Goal: Task Accomplishment & Management: Manage account settings

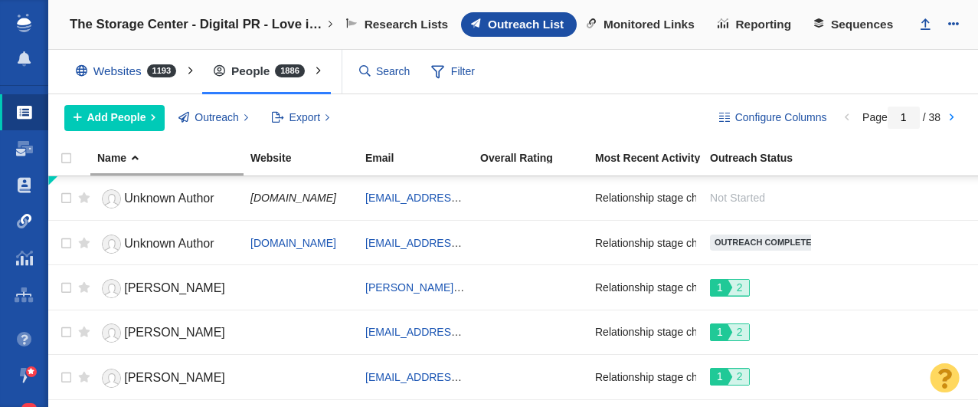
click at [30, 216] on span at bounding box center [24, 221] width 15 height 15
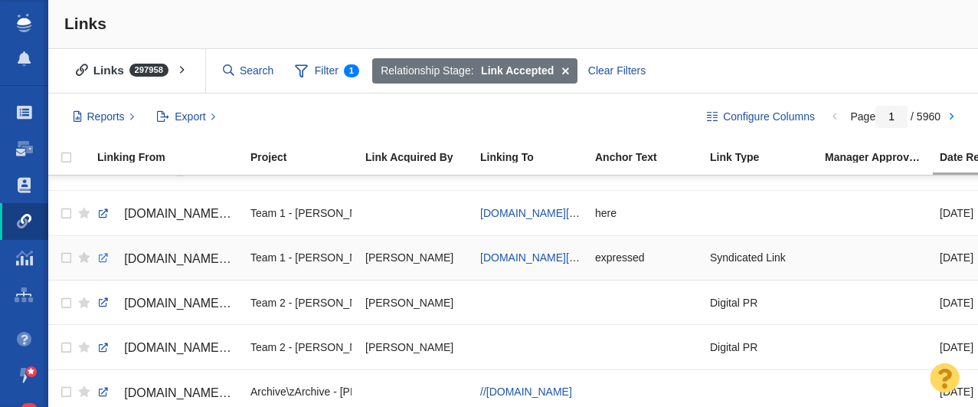
click at [102, 261] on link at bounding box center [104, 258] width 14 height 14
checkbox input "true"
click at [64, 259] on input "checkbox" at bounding box center [64, 258] width 23 height 34
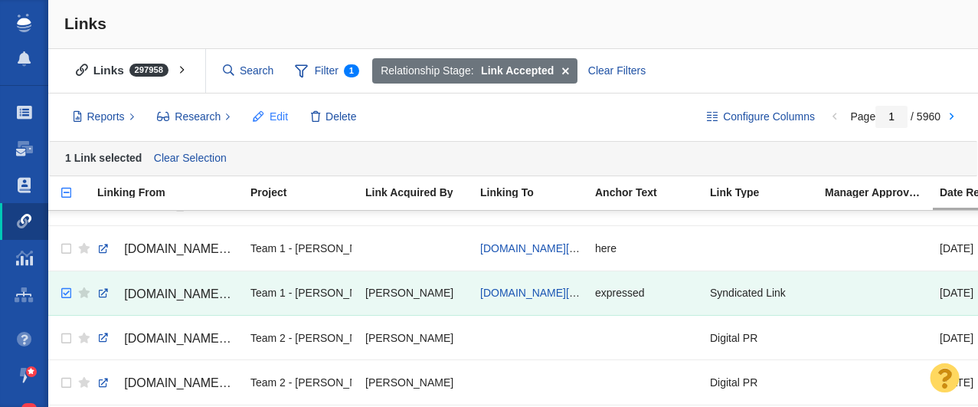
click at [283, 117] on span "Edit" at bounding box center [279, 117] width 18 height 16
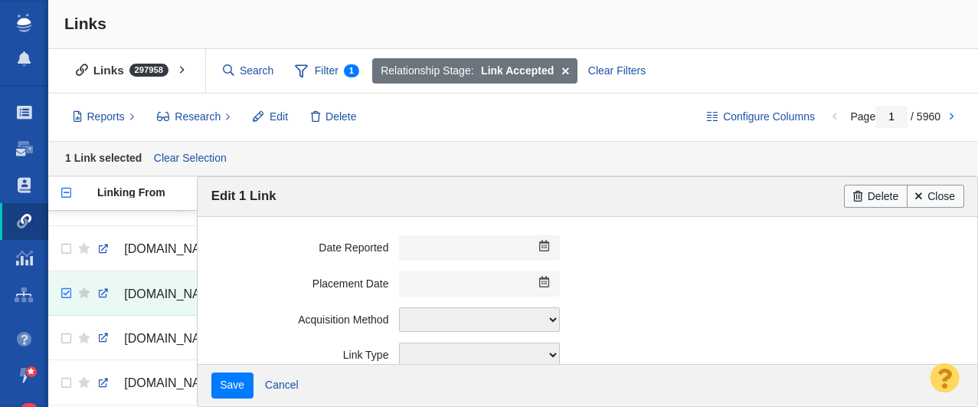
scroll to position [483, 0]
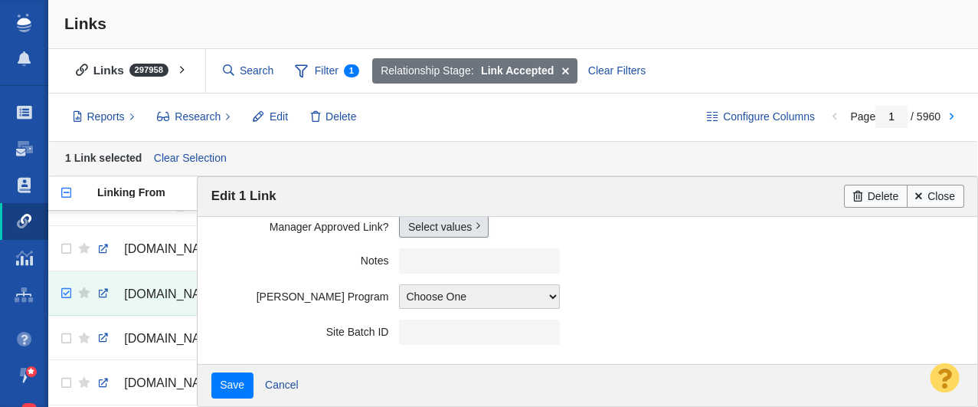
click at [434, 232] on link "Select values" at bounding box center [444, 226] width 90 height 23
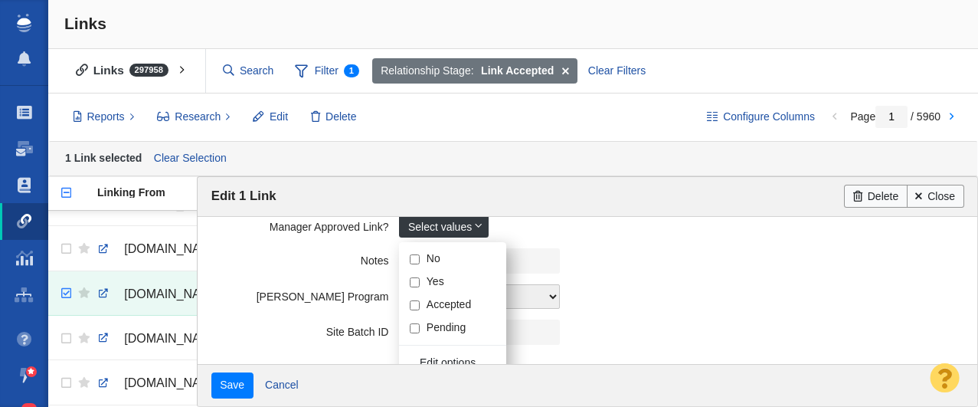
click at [418, 280] on input "Yes" at bounding box center [415, 282] width 10 height 10
checkbox input "true"
click at [268, 261] on label "Notes" at bounding box center [305, 257] width 188 height 19
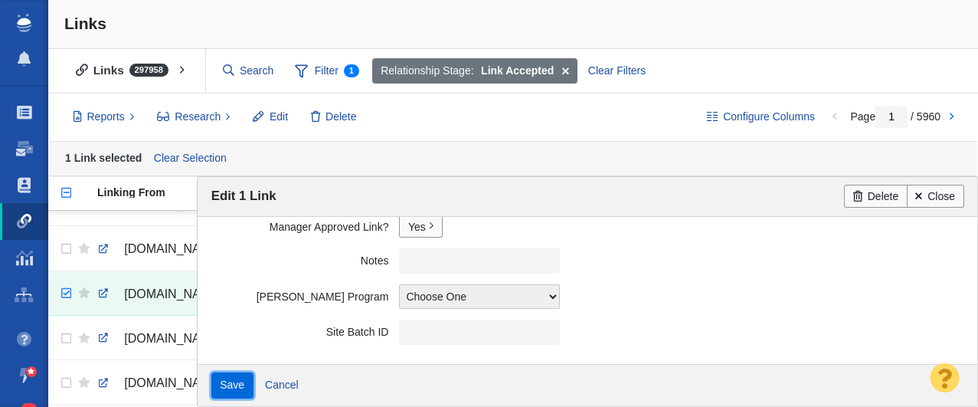
click at [238, 382] on input "Save" at bounding box center [232, 385] width 42 height 26
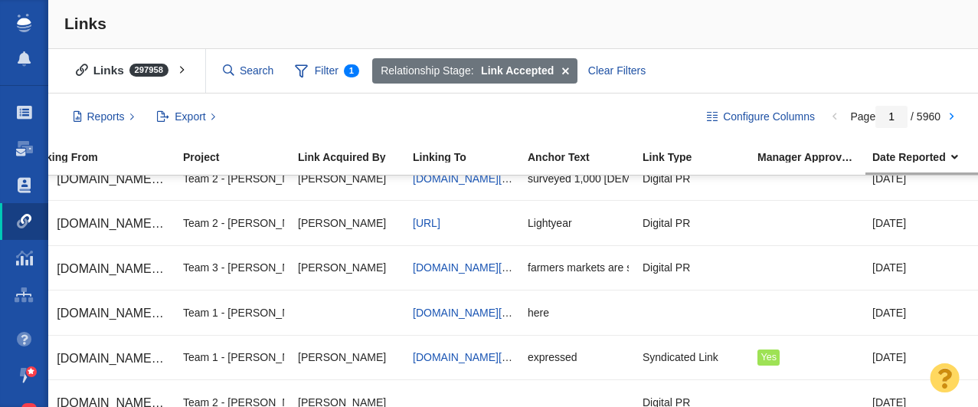
scroll to position [0, 0]
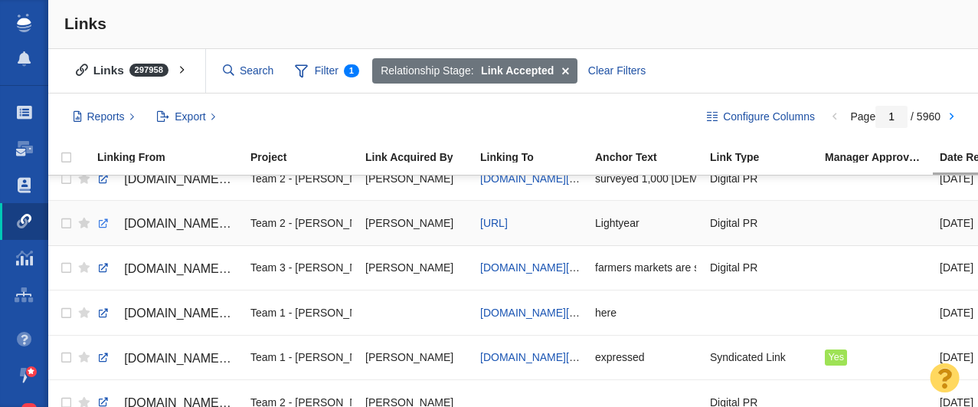
click at [100, 224] on link at bounding box center [104, 224] width 14 height 14
checkbox input "true"
click at [66, 224] on input "checkbox" at bounding box center [64, 224] width 23 height 34
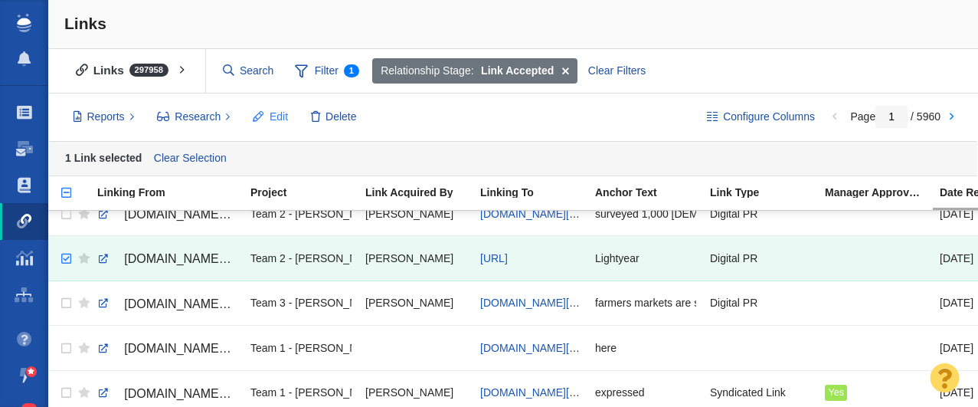
click at [276, 120] on span "Edit" at bounding box center [279, 117] width 18 height 16
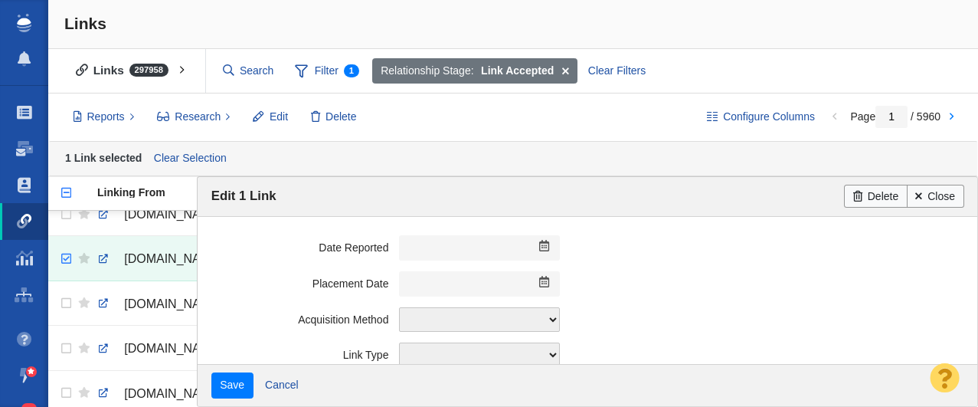
scroll to position [483, 0]
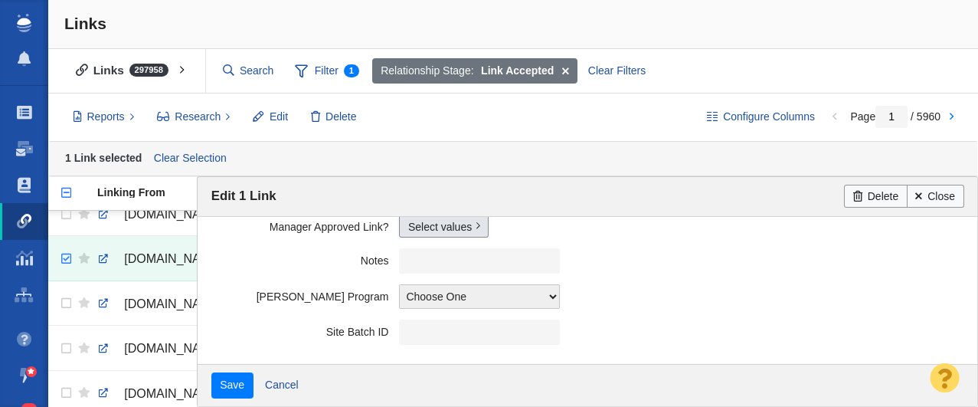
click at [430, 228] on link "Select values" at bounding box center [444, 226] width 90 height 23
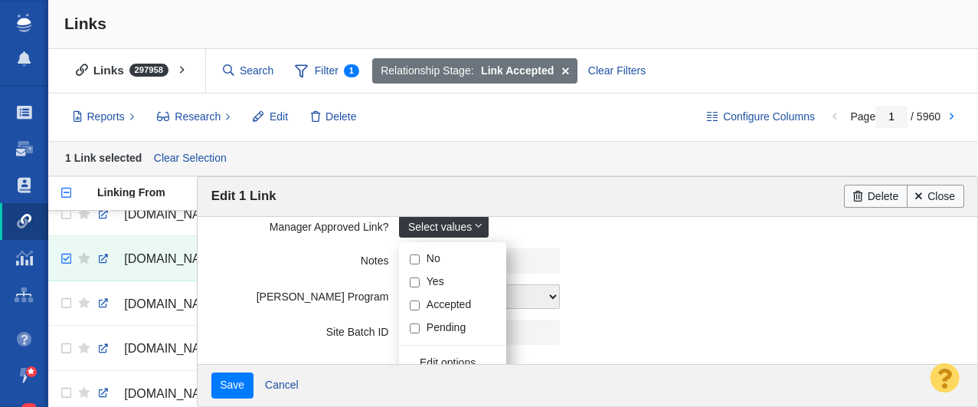
click at [418, 280] on input "Yes" at bounding box center [415, 282] width 10 height 10
checkbox input "true"
click at [239, 246] on field "Notes" at bounding box center [587, 261] width 753 height 36
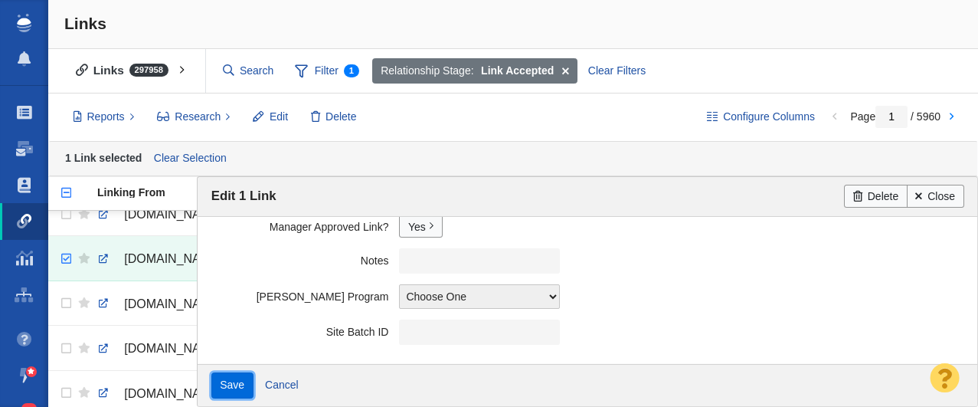
click at [228, 385] on input "Save" at bounding box center [232, 385] width 42 height 26
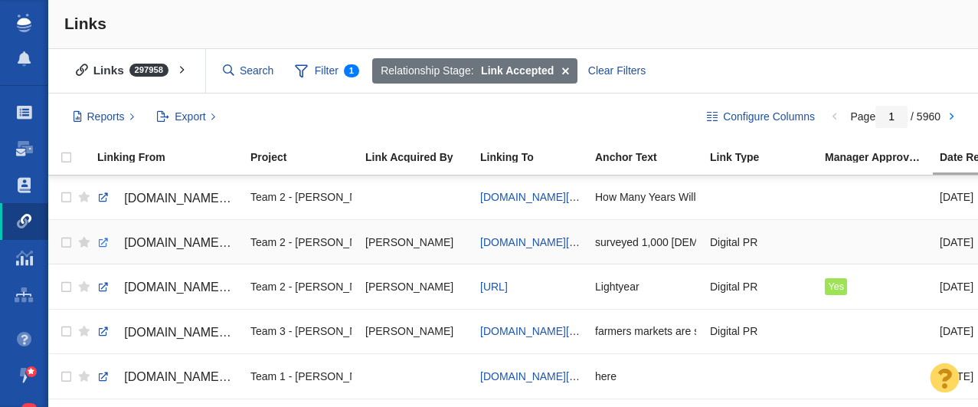
click at [102, 242] on link at bounding box center [104, 243] width 14 height 14
click at [525, 240] on span "johnstevenson.com/how-many-years-will-it-take-to-retire-in-your-state/" at bounding box center [536, 242] width 113 height 12
click at [627, 239] on div "surveyed 1,000 Americans to understand the state of retirement planning today" at bounding box center [645, 241] width 101 height 33
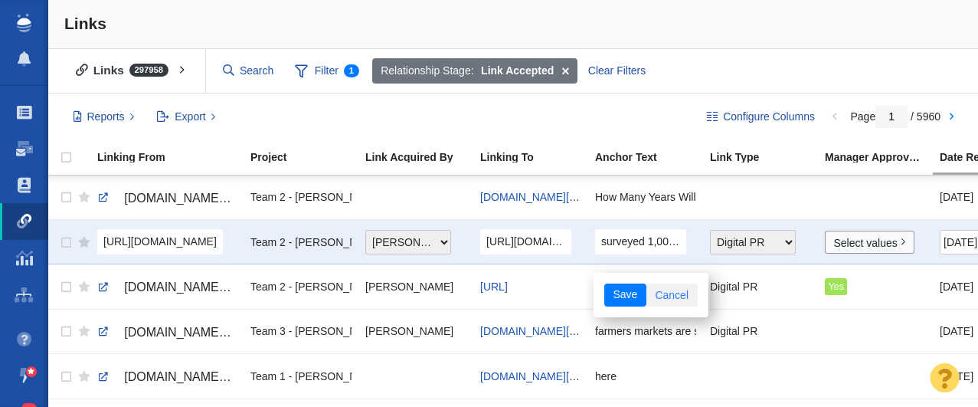
click at [667, 299] on link "Cancel" at bounding box center [672, 294] width 51 height 23
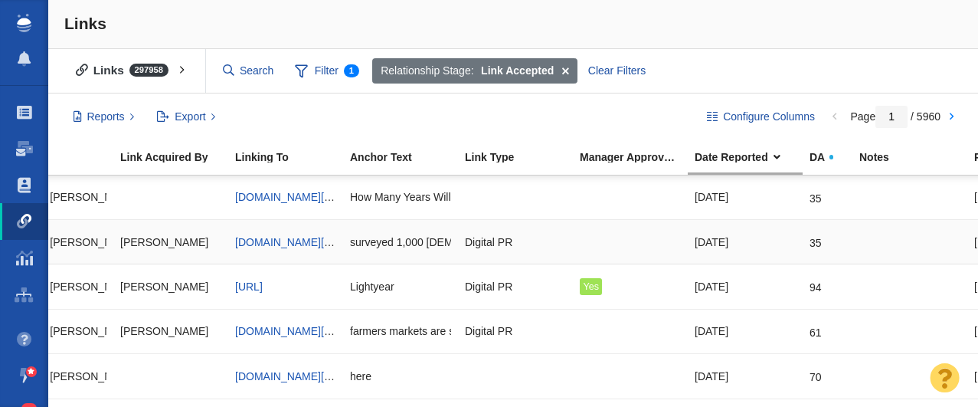
scroll to position [0, 0]
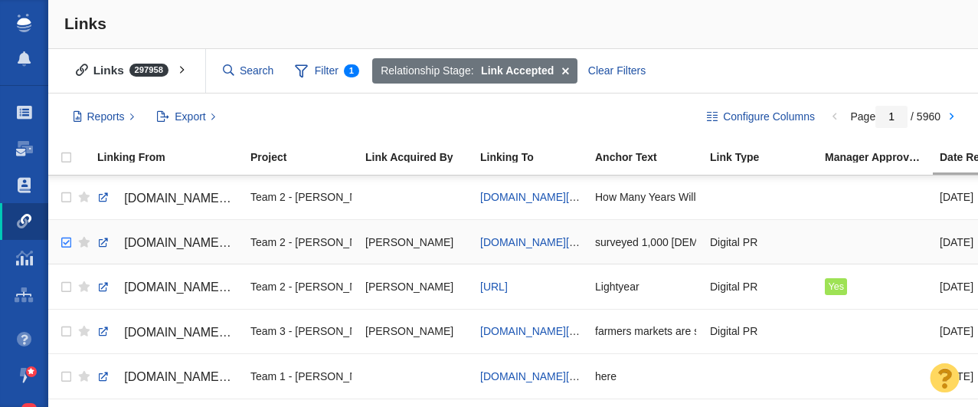
checkbox input "true"
click at [64, 243] on input "checkbox" at bounding box center [64, 243] width 23 height 34
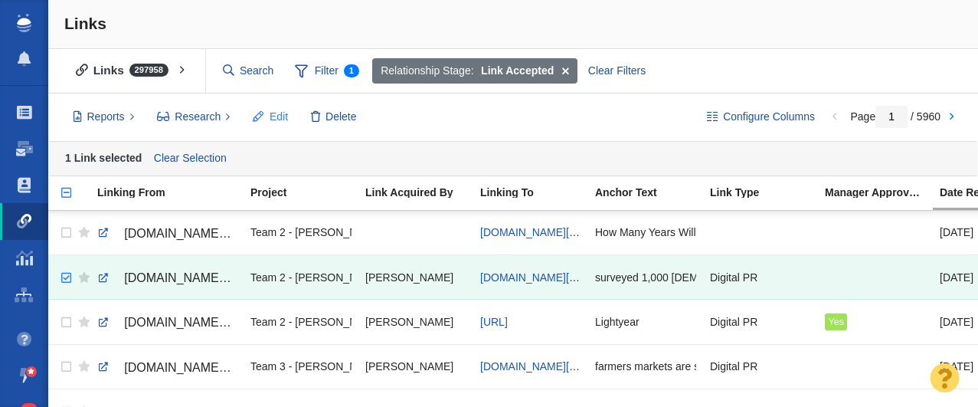
click at [268, 117] on button "Edit" at bounding box center [270, 117] width 52 height 26
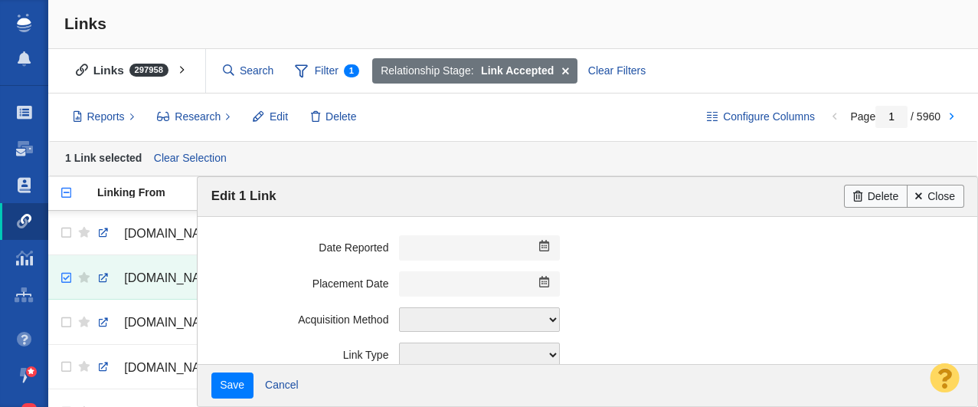
scroll to position [483, 0]
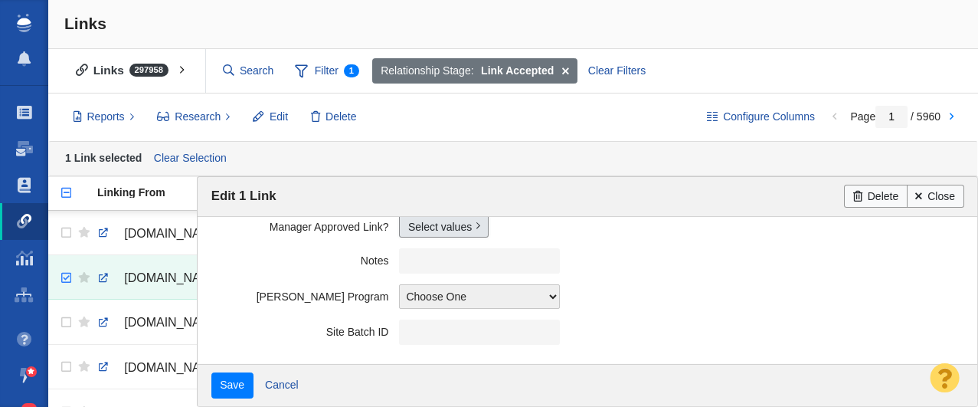
click at [429, 224] on link "Select values" at bounding box center [444, 226] width 90 height 23
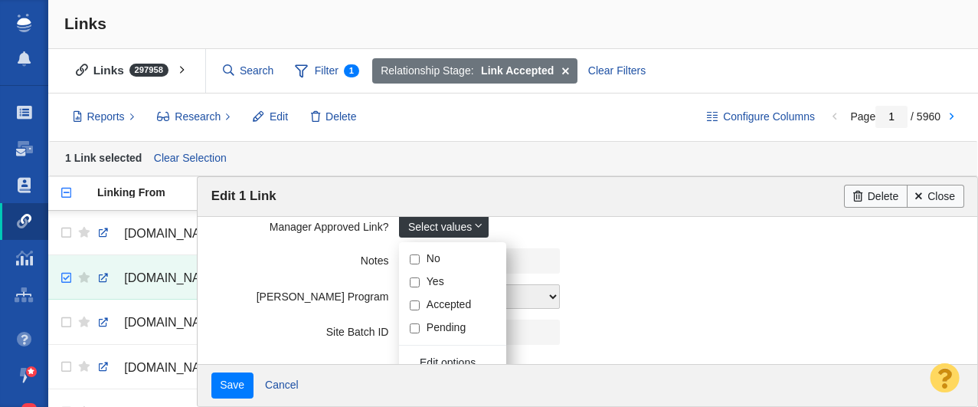
click at [417, 283] on input "Yes" at bounding box center [415, 282] width 10 height 10
checkbox input "true"
click at [275, 262] on label "Notes" at bounding box center [305, 257] width 188 height 19
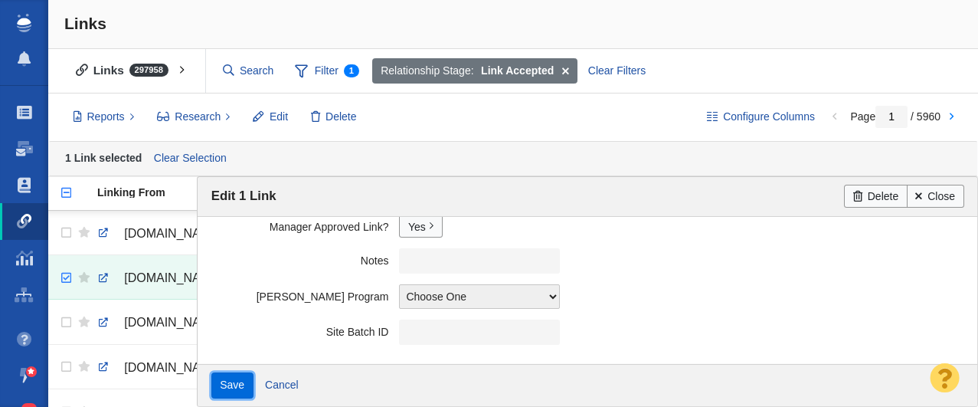
click at [230, 384] on input "Save" at bounding box center [232, 385] width 42 height 26
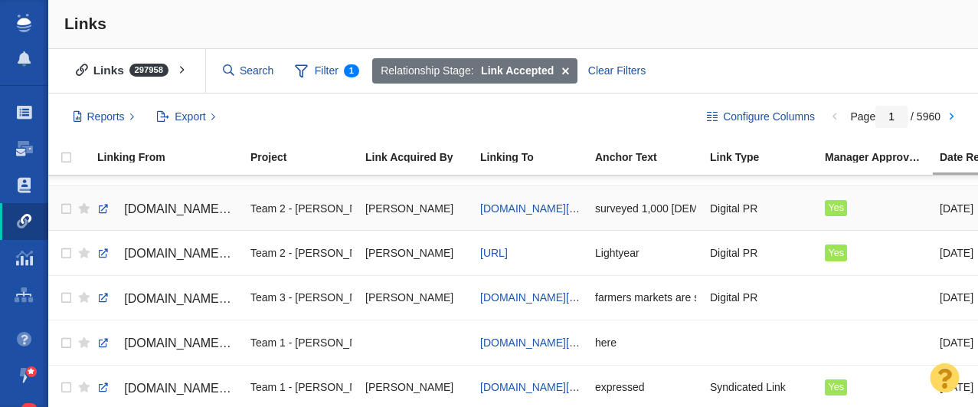
scroll to position [0, 0]
